Goal: Navigation & Orientation: Go to known website

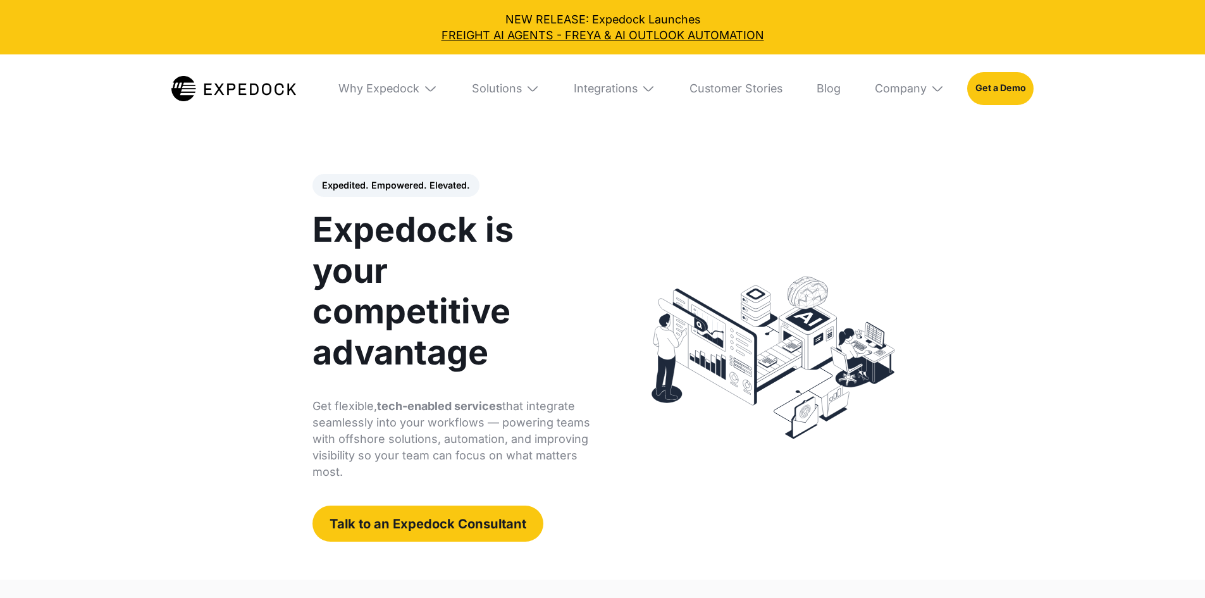
select select
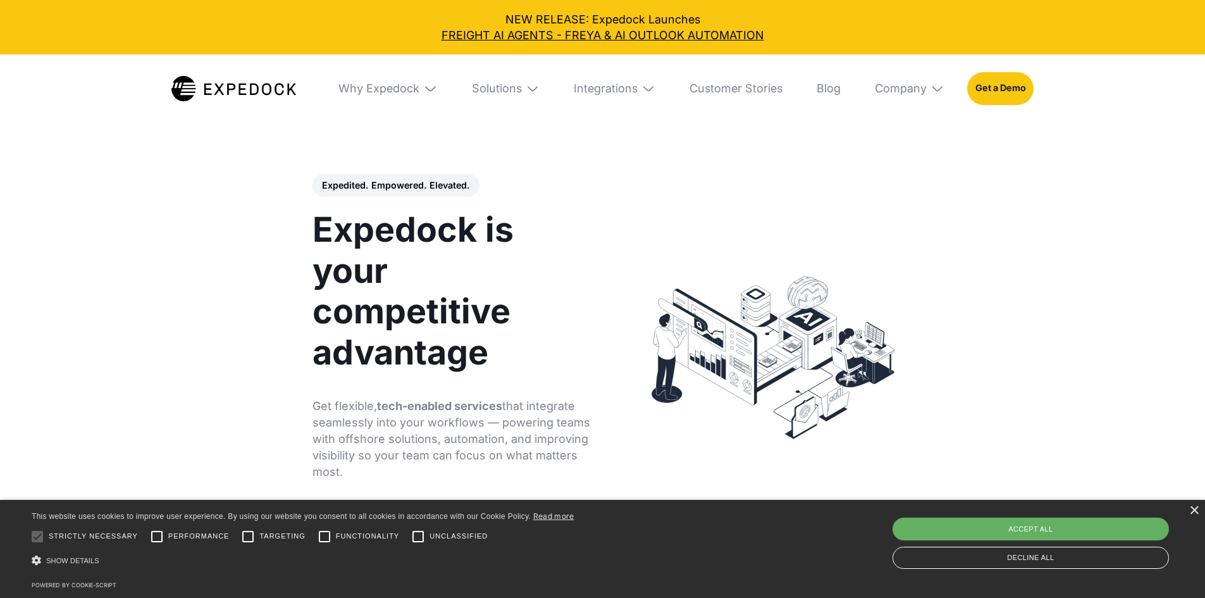
click at [1048, 529] on div "Accept all" at bounding box center [1030, 528] width 276 height 23
checkbox input "true"
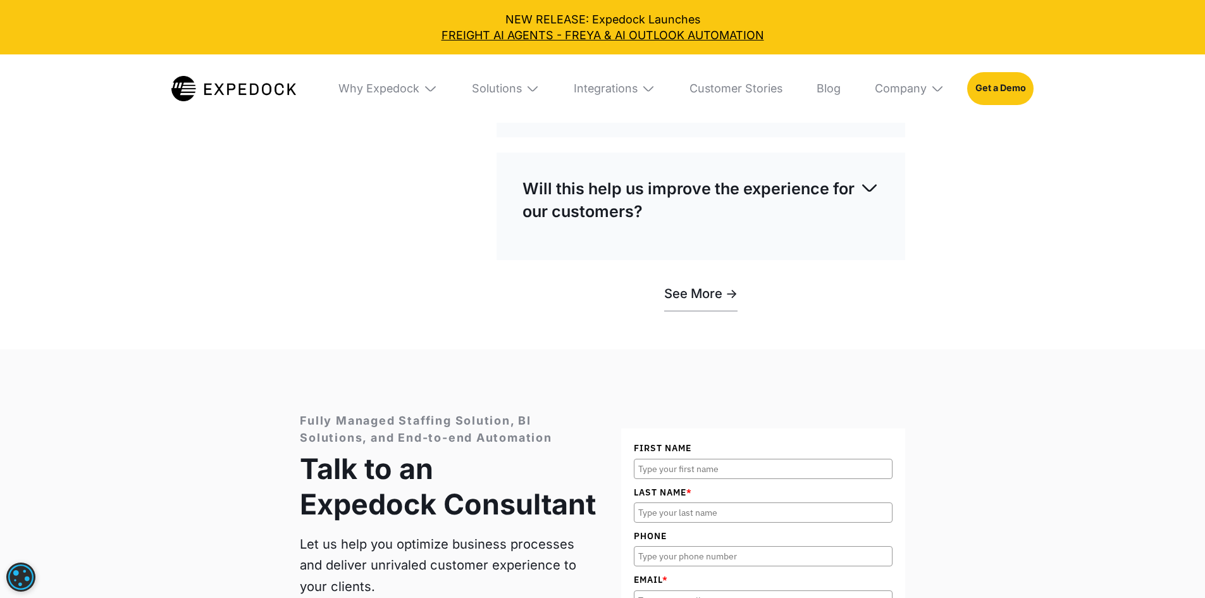
scroll to position [4110, 0]
